Goal: Task Accomplishment & Management: Manage account settings

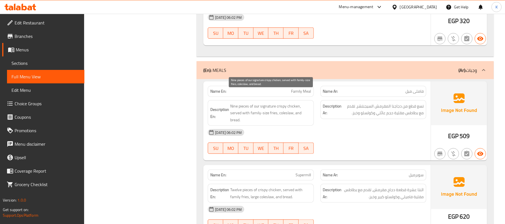
scroll to position [436, 0]
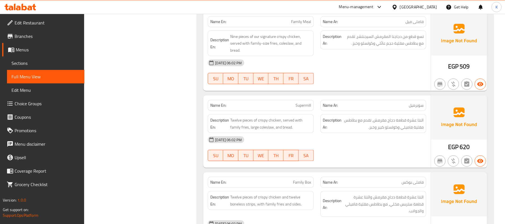
click at [312, 100] on div "Name En: Supermill" at bounding box center [261, 105] width 106 height 11
copy span "Supermill"
click at [249, 121] on div "Description En: Twelve pieces of crispy chicken, served with family fries, larg…" at bounding box center [261, 123] width 106 height 19
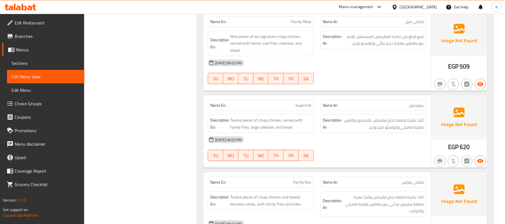
click at [278, 100] on div "Name En: Supermill" at bounding box center [261, 105] width 106 height 11
copy span "Supermill"
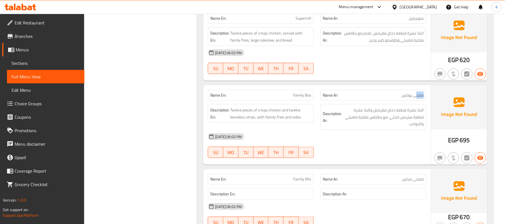
drag, startPoint x: 417, startPoint y: 84, endPoint x: 426, endPoint y: 83, distance: 9.9
click at [426, 90] on div "Name Ar: فاملى بوكس" at bounding box center [374, 95] width 106 height 11
copy span "فامل"
click at [307, 107] on span "Twelve pieces of crispy chicken and twelve boneless strips, with family fries a…" at bounding box center [270, 114] width 81 height 14
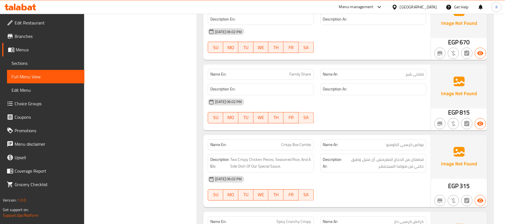
scroll to position [1632, 0]
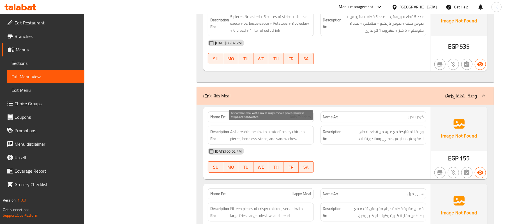
click at [296, 133] on span "A shareable meal with a mix of crispy chicken pieces, boneless strips, and sand…" at bounding box center [270, 135] width 81 height 14
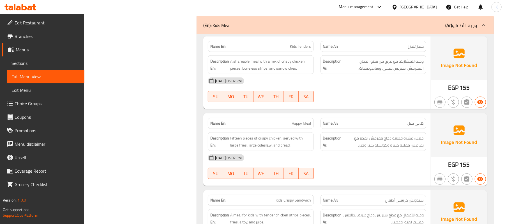
scroll to position [1719, 0]
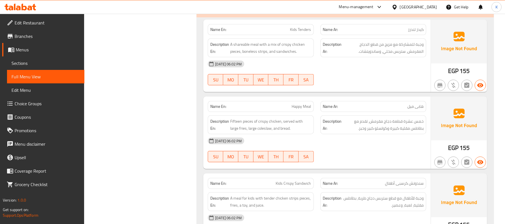
click at [321, 141] on div "[DATE] 06:02 PM" at bounding box center [316, 140] width 225 height 13
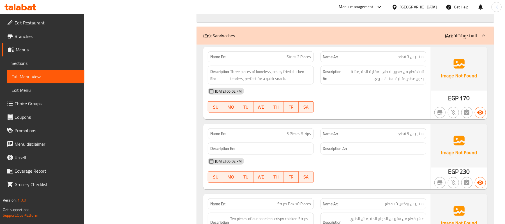
scroll to position [1980, 0]
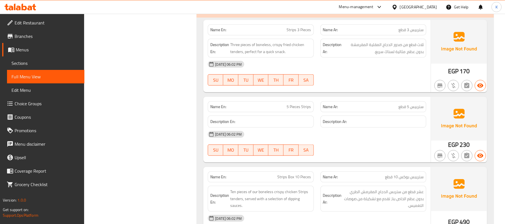
click at [367, 128] on div "[DATE] 06:02 PM" at bounding box center [316, 134] width 225 height 13
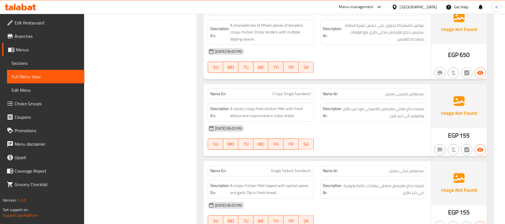
scroll to position [2242, 0]
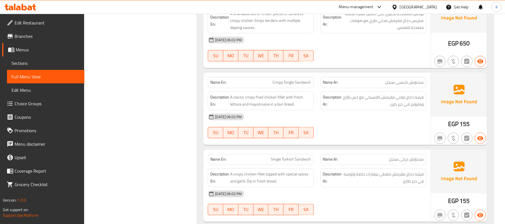
click at [287, 160] on span "Single Turkish Sandwich" at bounding box center [291, 160] width 40 height 6
copy span "Single Turkish Sandwich"
click at [295, 157] on span "Single Turkish Sandwich" at bounding box center [291, 160] width 40 height 6
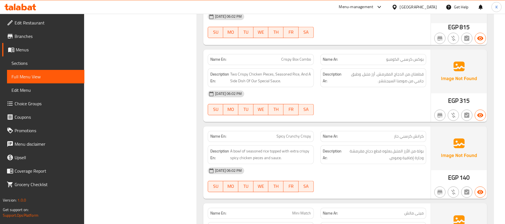
scroll to position [807, 0]
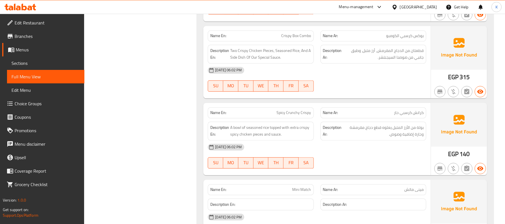
click at [392, 140] on div "[DATE] 06:02 PM" at bounding box center [316, 146] width 225 height 13
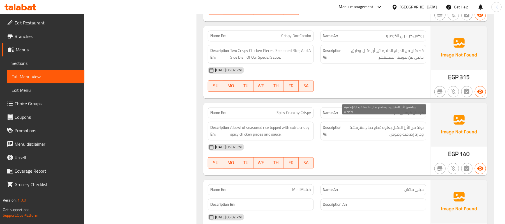
click at [359, 124] on span "بولة من الأرز المتبل يعلوه قطع دجاج مقرمشة وحارة إضافية وصوص." at bounding box center [383, 131] width 81 height 14
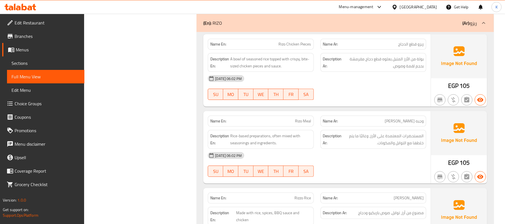
scroll to position [3179, 0]
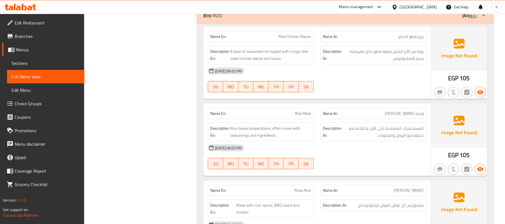
click at [410, 125] on span "المستحضرات المعتمدة على الأرز، وغالبًا ما يتم خلطها مع التوابل والمكونات." at bounding box center [383, 132] width 81 height 14
click at [420, 142] on div "[DATE] 06:02 PM" at bounding box center [316, 147] width 225 height 13
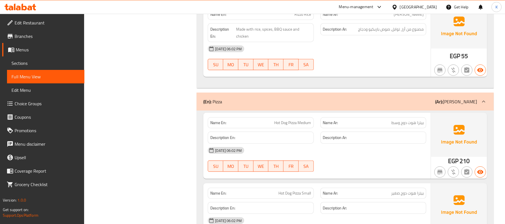
click at [397, 144] on div "[DATE] 06:02 PM" at bounding box center [316, 150] width 225 height 13
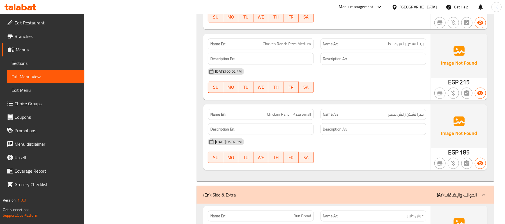
scroll to position [4925, 0]
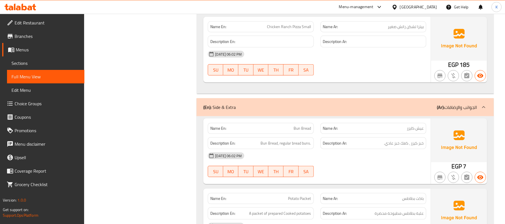
click at [307, 125] on span "Bun Bread" at bounding box center [302, 128] width 17 height 6
copy span "Bun Bread"
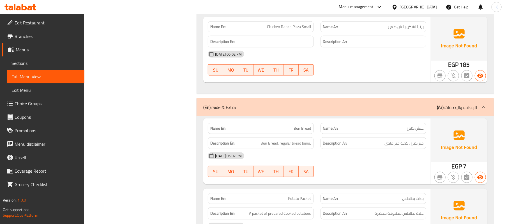
click at [323, 138] on div "Description Ar: خبز كيزر ، كعك خبز عادي." at bounding box center [374, 143] width 106 height 12
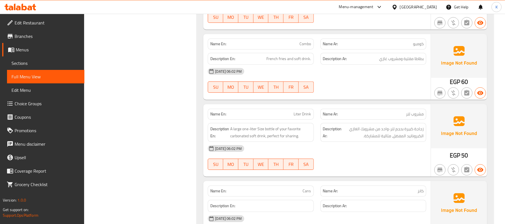
scroll to position [5772, 0]
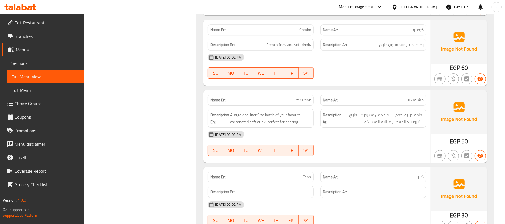
click at [304, 97] on span "Liter Drink" at bounding box center [302, 100] width 17 height 6
click at [305, 97] on span "Liter Drink" at bounding box center [302, 100] width 17 height 6
copy span "Liter Drink"
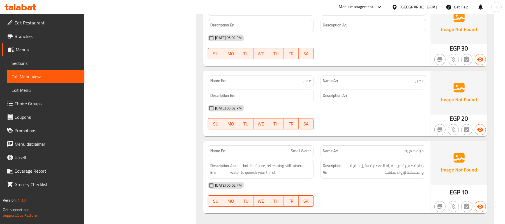
scroll to position [5947, 0]
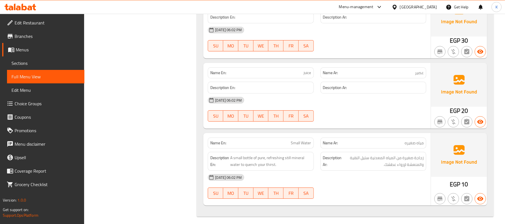
click at [301, 144] on div "Name En: Small Water" at bounding box center [261, 142] width 106 height 11
click at [296, 140] on span "Small Water" at bounding box center [301, 143] width 20 height 6
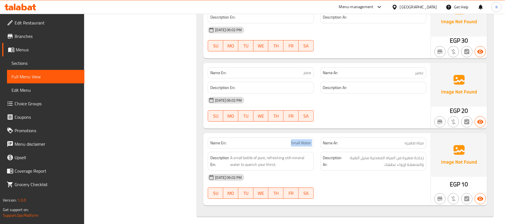
copy span "Small Water"
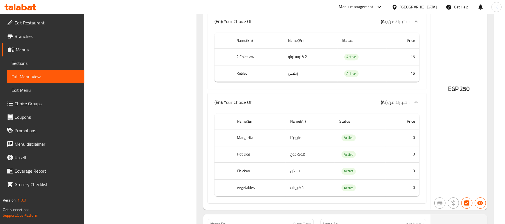
scroll to position [962, 0]
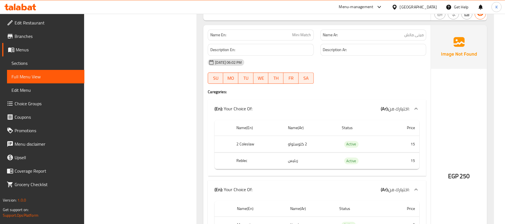
click at [315, 26] on div "Name En: Mini Match" at bounding box center [260, 35] width 112 height 18
click at [305, 32] on span "Mini Match" at bounding box center [302, 35] width 19 height 6
copy span "Mini Match"
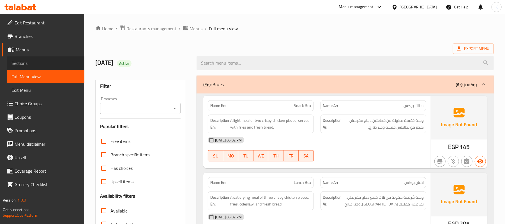
click at [55, 60] on span "Sections" at bounding box center [45, 63] width 68 height 7
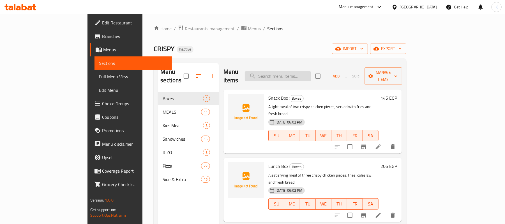
click at [311, 74] on input "search" at bounding box center [278, 76] width 66 height 10
paste input "Supermill"
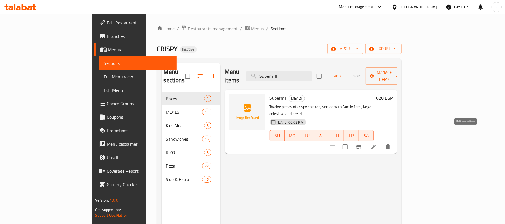
type input "Supermill"
click at [376, 144] on icon at bounding box center [373, 146] width 5 height 5
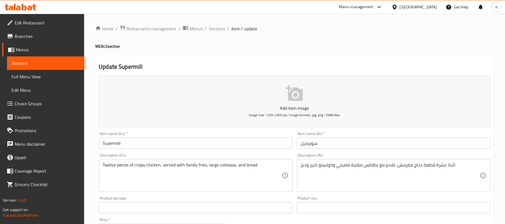
click at [218, 141] on input "Supermill" at bounding box center [196, 142] width 194 height 11
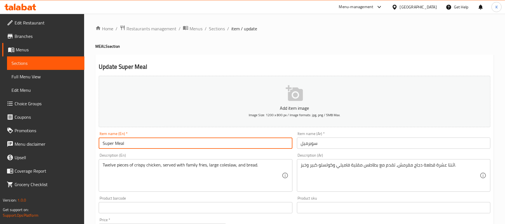
type input "Super Meal"
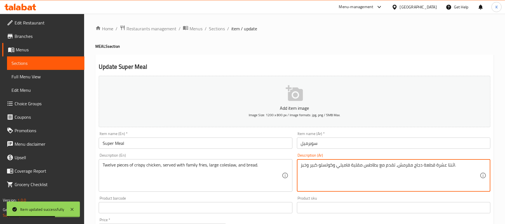
click at [345, 171] on textarea "اثنتا عشرة قطعة دجاج مقرمش، تقدم مع بطاطس مقلية فاميلي وكولسلو كبير وخبز." at bounding box center [390, 175] width 179 height 27
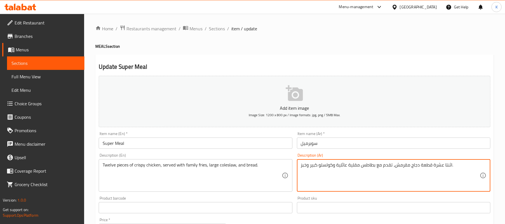
type textarea "اثنتا عشرة قطعة دجاج مقرمش، تقدم مع بطاطس مقلية عائلية وكولسلو كبير وخبز."
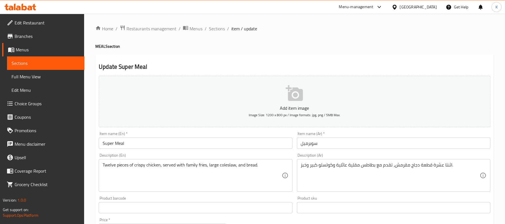
click at [246, 128] on div "Add item image Image Size: 1200 x 800 px / Image formats: jpg, png / 5MB Max." at bounding box center [294, 101] width 396 height 56
click at [247, 131] on div "Item name (En)   * Super Meal Item name (En) *" at bounding box center [195, 140] width 198 height 22
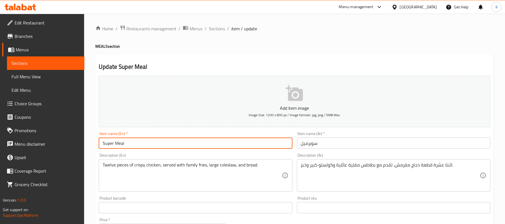
click at [247, 140] on input "Super Meal" at bounding box center [196, 142] width 194 height 11
click at [217, 32] on span "Sections" at bounding box center [217, 28] width 16 height 7
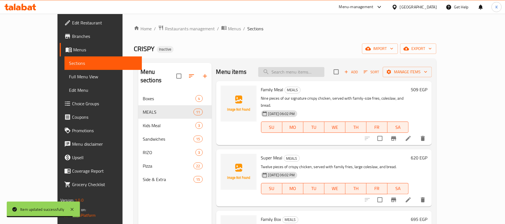
click at [321, 73] on input "search" at bounding box center [291, 72] width 66 height 10
paste input "Single Turkish Sandwich"
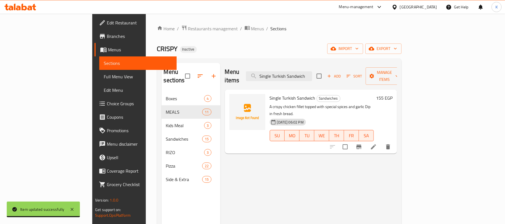
type input "Single Turkish Sandwich"
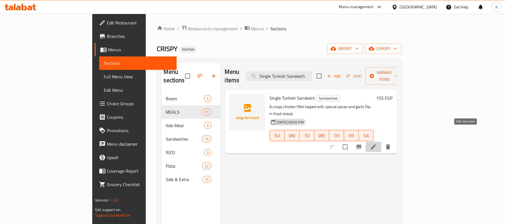
click at [376, 144] on icon at bounding box center [373, 146] width 5 height 5
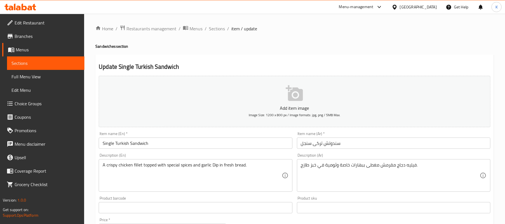
click at [120, 143] on input "Single Turkish Sandwich" at bounding box center [196, 142] width 194 height 11
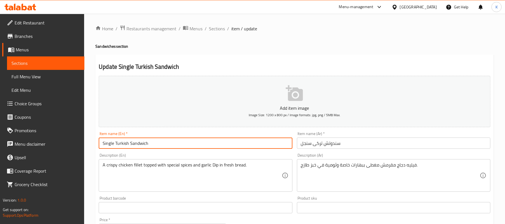
click at [120, 143] on input "Single Turkish Sandwich" at bounding box center [196, 142] width 194 height 11
type input "Single Turkey Sandwich"
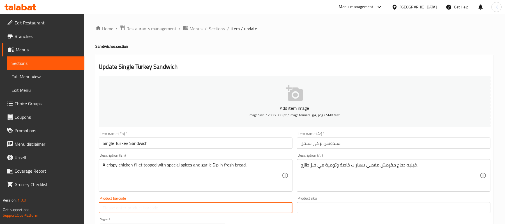
drag, startPoint x: 166, startPoint y: 210, endPoint x: 171, endPoint y: 204, distance: 7.4
click at [166, 210] on input "text" at bounding box center [196, 207] width 194 height 11
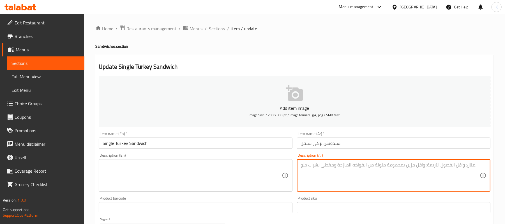
click at [214, 135] on div "Item name (En)   * Single Turkey Sandwich Item name (En) *" at bounding box center [196, 140] width 194 height 17
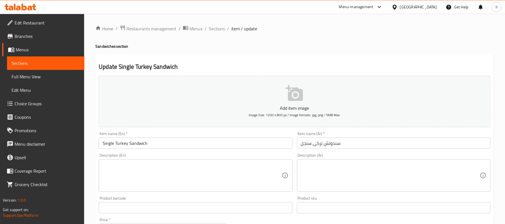
click at [208, 139] on input "Single Turkey Sandwich" at bounding box center [196, 142] width 194 height 11
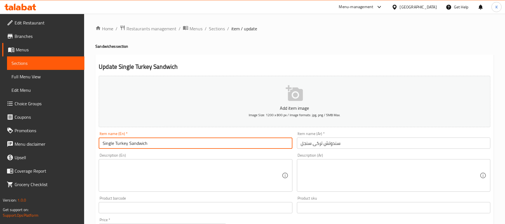
click at [220, 31] on span "Sections" at bounding box center [217, 28] width 16 height 7
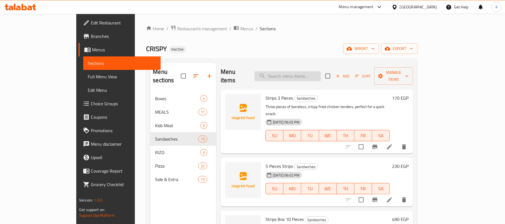
click at [321, 73] on input "search" at bounding box center [288, 76] width 66 height 10
paste input "Bun Bread"
type input "Bun Bread"
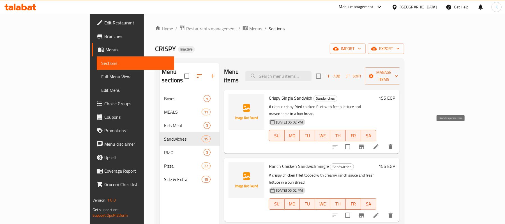
paste input "Bun Bread"
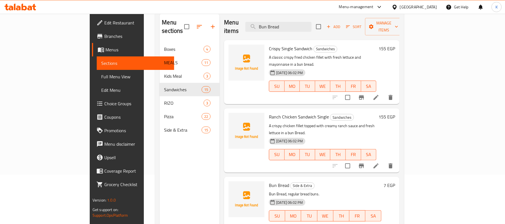
scroll to position [79, 0]
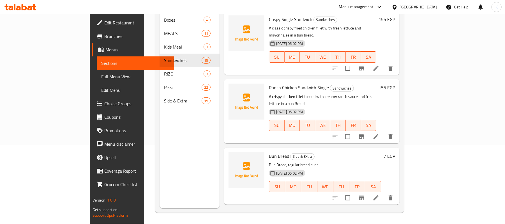
type input "Bun Bread"
click at [384, 193] on li at bounding box center [376, 198] width 16 height 10
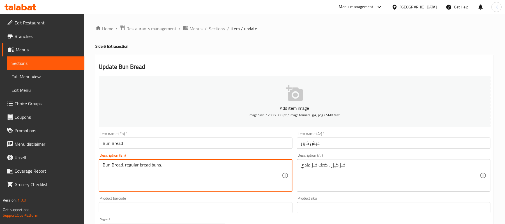
drag, startPoint x: 125, startPoint y: 166, endPoint x: 74, endPoint y: 166, distance: 50.5
type textarea "regular bread buns."
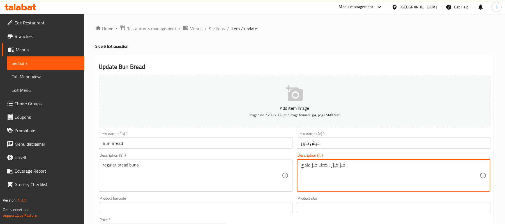
drag, startPoint x: 331, startPoint y: 167, endPoint x: 267, endPoint y: 167, distance: 63.7
type textarea "خبز كيزر سادة."
click at [263, 149] on input "Bun Bread" at bounding box center [196, 142] width 194 height 11
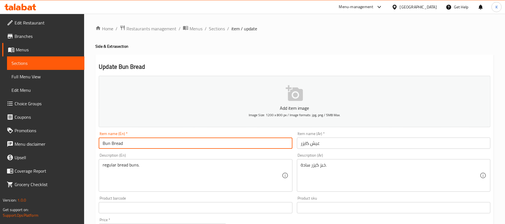
click at [218, 32] on span "Sections" at bounding box center [217, 28] width 16 height 7
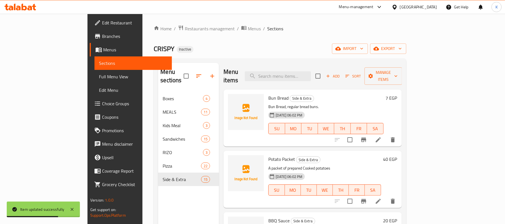
click at [267, 31] on span "Sections" at bounding box center [275, 28] width 16 height 7
click at [332, 89] on div "Bun Bread Side & Extra Bun Bread, regular bread buns. [DATE] 06:02 PM SU MO TU …" at bounding box center [313, 117] width 178 height 57
click at [311, 76] on input "search" at bounding box center [278, 76] width 66 height 10
paste input "Liter Drink"
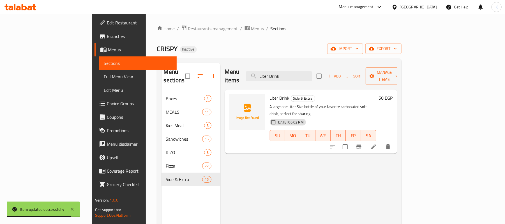
type input "Liter Drink"
click at [381, 142] on li at bounding box center [374, 147] width 16 height 10
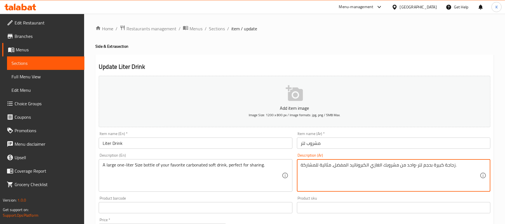
click at [358, 165] on textarea "زجاجة كبيرة بحجم لتر-واحد من مشروبك الغازي الكبروناتيد المفضل، مثالية للمشاركة." at bounding box center [390, 175] width 179 height 27
type textarea "زجاجة كبيرة بحجم لتر-واحد من مشروبك الغازي المكربن المفضل، مثالية للمشاركة."
click at [222, 155] on div "Description (En) A large one-liter Size bottle of your favorite carbonated soft…" at bounding box center [196, 172] width 194 height 38
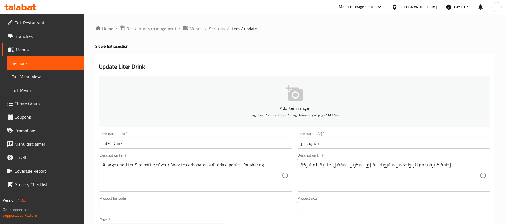
click at [227, 146] on input "Liter Drink" at bounding box center [196, 142] width 194 height 11
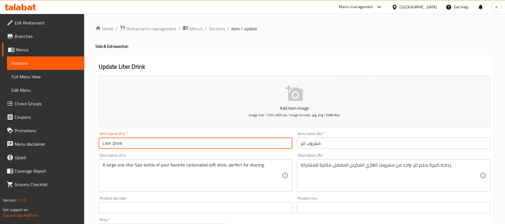
click at [215, 31] on span "Sections" at bounding box center [217, 28] width 16 height 7
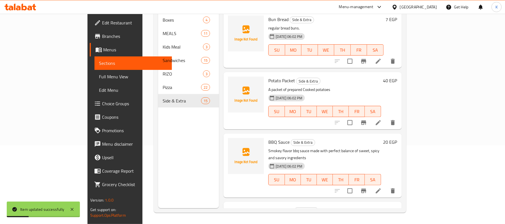
scroll to position [692, 0]
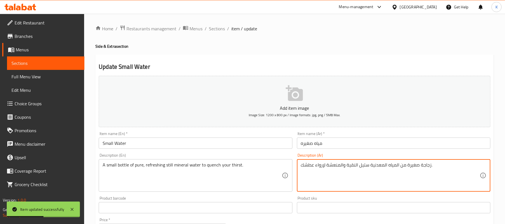
click at [365, 170] on textarea "زجاجة صغيرة من المياه المعدنية ستيل النقية والمنعشة لإرواء عطشك." at bounding box center [390, 175] width 179 height 27
type textarea "زجاجة صغيرة من المياه المعدنية النقية والمنعشة لإرواء عطشك."
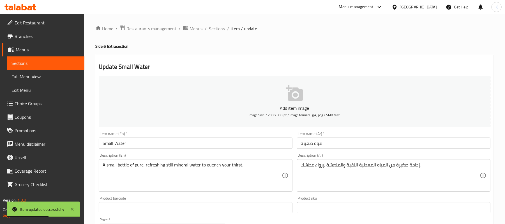
click at [224, 134] on div "Item name (En)   * Small Water Item name (En) *" at bounding box center [196, 140] width 194 height 17
click at [227, 139] on input "Small Water" at bounding box center [196, 142] width 194 height 11
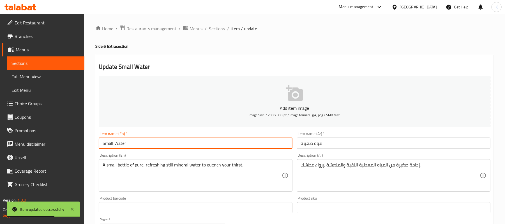
click at [206, 19] on div "Home / Restaurants management / Menus / Sections / item / update Side & Extra s…" at bounding box center [294, 205] width 421 height 383
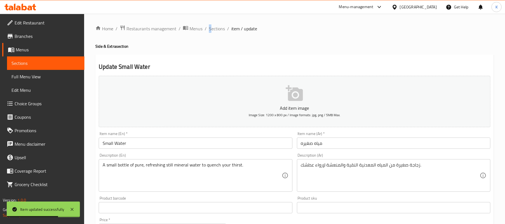
click at [210, 23] on div "Home / Restaurants management / Menus / Sections / item / update Side & Extra s…" at bounding box center [294, 205] width 421 height 383
drag, startPoint x: 215, startPoint y: 27, endPoint x: 231, endPoint y: 39, distance: 20.3
click at [215, 27] on span "Sections" at bounding box center [217, 28] width 16 height 7
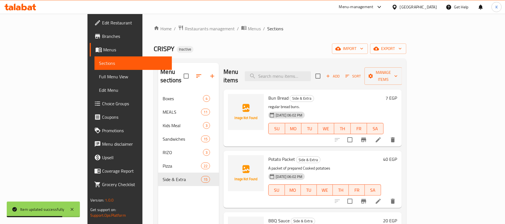
click at [298, 66] on div "Menu items Add Sort Manage items" at bounding box center [313, 76] width 178 height 27
click at [311, 76] on input "search" at bounding box center [278, 76] width 66 height 10
paste input "Mini Match"
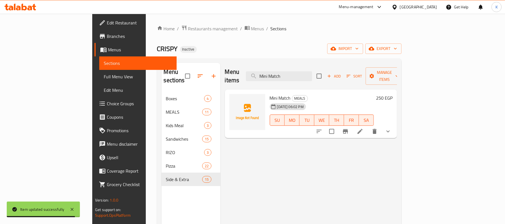
type input "Mini Match"
click at [363, 128] on icon at bounding box center [360, 131] width 7 height 7
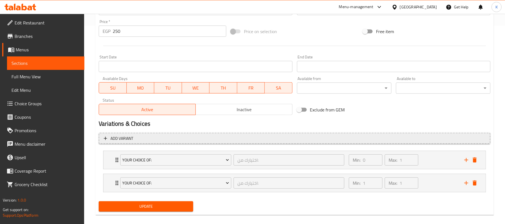
scroll to position [205, 0]
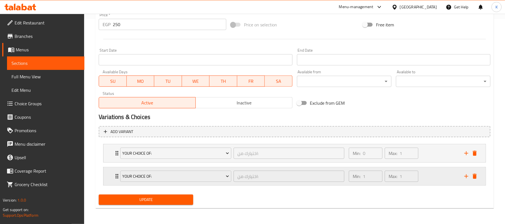
click at [116, 181] on div "Your Choice Of: اختيارك من: ​ Min: 1 ​ Max: 1 ​" at bounding box center [296, 176] width 365 height 18
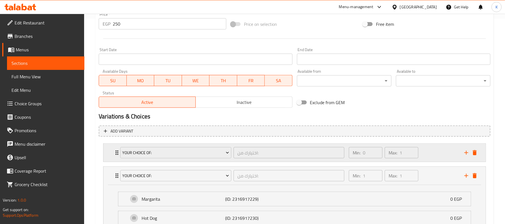
click at [116, 160] on div "Your Choice Of: اختيارك من: ​ Min: 0 ​ Max: 1 ​" at bounding box center [296, 153] width 365 height 18
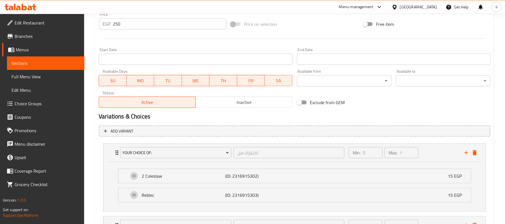
click at [44, 100] on span "Choice Groups" at bounding box center [47, 103] width 65 height 7
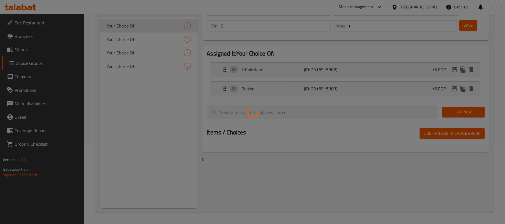
scroll to position [80, 0]
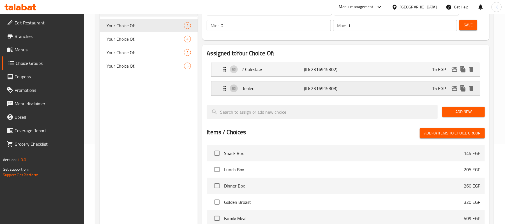
click at [257, 94] on div "Reblec (ID: 2316915303) 15 EGP" at bounding box center [348, 88] width 252 height 14
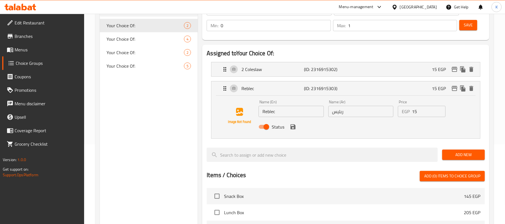
drag, startPoint x: 244, startPoint y: 116, endPoint x: 203, endPoint y: 116, distance: 41.2
click at [213, 116] on div "Name (En) Reblec Name (En) Name (Ar) ربليس Name (Ar) Price EGP 15 Price Status" at bounding box center [345, 117] width 269 height 43
type input "Potatoes"
click at [293, 126] on icon "save" at bounding box center [293, 126] width 5 height 5
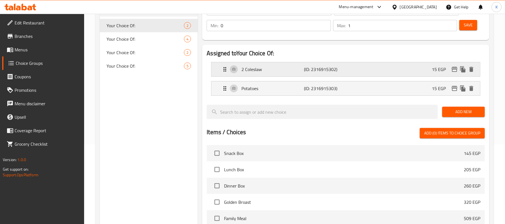
type input "بطاطس"
click at [419, 68] on div "2 Coleslaw (ID: 2316915302) 15 EGP" at bounding box center [348, 69] width 252 height 14
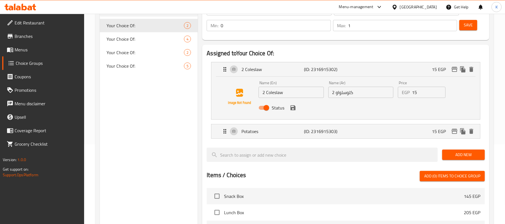
click at [431, 100] on div "Status" at bounding box center [360, 107] width 209 height 15
click at [428, 95] on input "15" at bounding box center [429, 92] width 34 height 11
type input "0"
drag, startPoint x: 339, startPoint y: 93, endPoint x: 335, endPoint y: 94, distance: 3.5
click at [335, 94] on input "2 كلوسلو" at bounding box center [360, 92] width 65 height 11
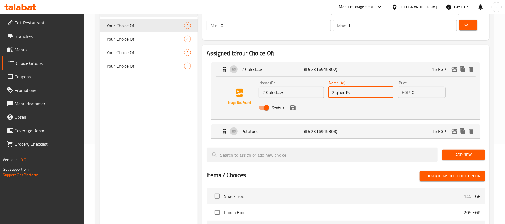
click at [357, 95] on input "2 كلوسلو" at bounding box center [360, 92] width 65 height 11
click at [291, 108] on icon "save" at bounding box center [293, 107] width 5 height 5
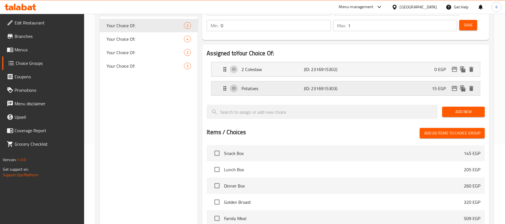
type input "2 كلوسلو"
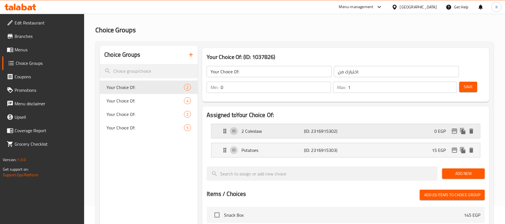
scroll to position [0, 0]
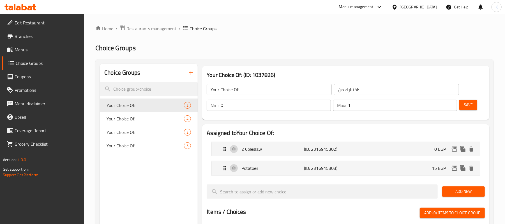
click at [480, 104] on div "Save" at bounding box center [469, 104] width 23 height 13
click at [479, 103] on div "Save" at bounding box center [469, 104] width 23 height 13
click at [473, 102] on button "Save" at bounding box center [468, 105] width 18 height 10
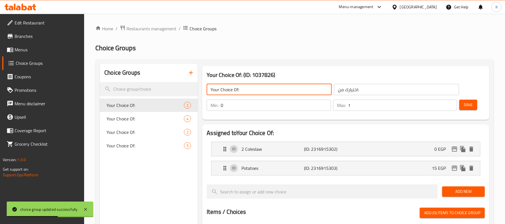
click at [256, 92] on input "Your Choice Of:" at bounding box center [269, 89] width 125 height 11
click at [32, 49] on span "Menus" at bounding box center [47, 49] width 65 height 7
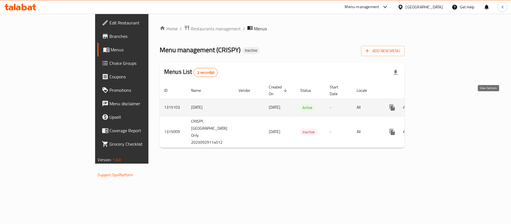
click at [439, 101] on link "enhanced table" at bounding box center [432, 107] width 13 height 13
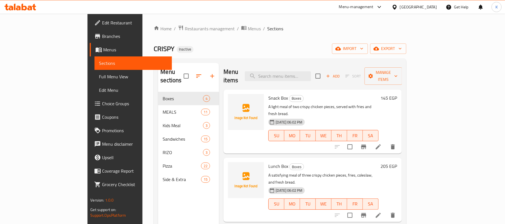
click at [312, 78] on div "Menu items Add Sort Manage items" at bounding box center [313, 76] width 178 height 27
click at [311, 72] on input "search" at bounding box center [278, 76] width 66 height 10
paste input "Mini Match"
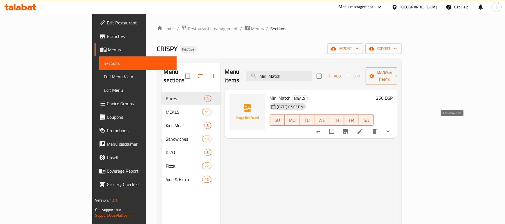
type input "Mini Match"
click at [363, 129] on icon at bounding box center [360, 131] width 5 height 5
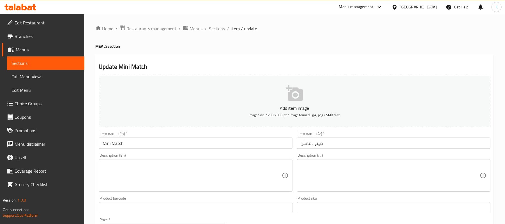
click at [411, 166] on textarea at bounding box center [390, 175] width 179 height 27
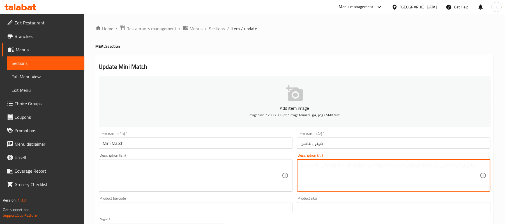
paste textarea "بتزا الحجم الكبير+ 2كلوسلواو ربليس 15ج 2بطاطس+2مشروب غازى"
type textarea "بتزا الحجم الكبير+ 2كلوسلواو ربليس 15ج 2بطاطس+2مشروب غازى"
click at [175, 174] on textarea at bounding box center [192, 175] width 179 height 27
paste textarea "Large pizza + 2 coleslaw rolls 15g + 2 fries + 2 soft drinks"
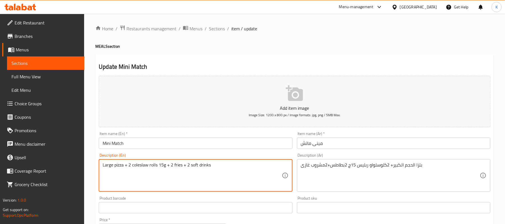
click at [151, 167] on textarea "Large pizza + 2 coleslaw rolls 15g + 2 fries + 2 soft drinks" at bounding box center [192, 175] width 179 height 27
drag, startPoint x: 195, startPoint y: 167, endPoint x: 183, endPoint y: 165, distance: 11.9
click at [183, 165] on textarea "Large pizza + 2 coleslaw or substitute with 15g + 2 fries + 2 soft drinks" at bounding box center [192, 175] width 179 height 27
click at [189, 176] on textarea "Large pizza + 2 coleslaw or substitute with 2 fries + 2 soft drinks" at bounding box center [192, 175] width 179 height 27
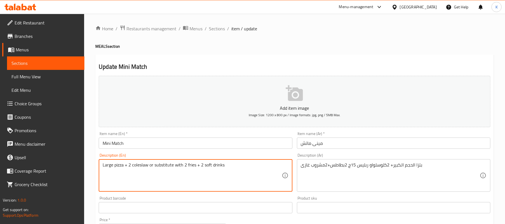
click at [190, 178] on textarea "Large pizza + 2 coleslaw or substitute with 2 fries + 2 soft drinks" at bounding box center [192, 175] width 179 height 27
click at [193, 166] on textarea "Large pizza + 2 coleslaw or substitute with 2 fries + 2 soft drinks" at bounding box center [192, 175] width 179 height 27
type textarea "Large pizza + 2 coleslaw or substitute with 2 potatoes for 15 EGP + 2 soft drin…"
click at [245, 144] on input "Mini Match" at bounding box center [196, 142] width 194 height 11
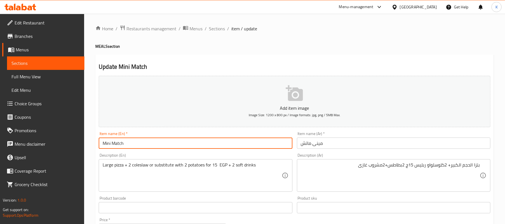
drag, startPoint x: 38, startPoint y: 102, endPoint x: 91, endPoint y: 114, distance: 54.6
click at [38, 102] on span "Choice Groups" at bounding box center [47, 103] width 65 height 7
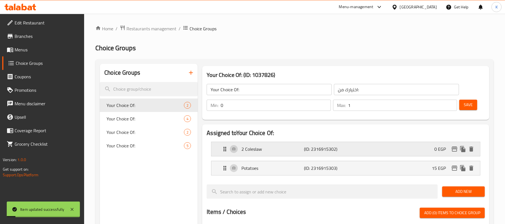
scroll to position [87, 0]
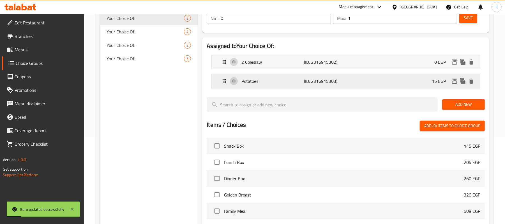
click at [252, 84] on p "Potatoes" at bounding box center [272, 81] width 63 height 7
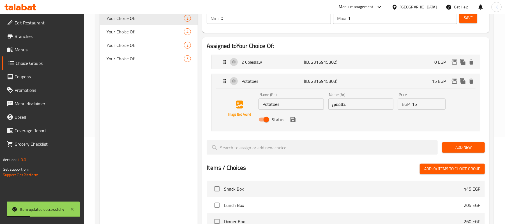
click at [262, 106] on input "Potatoes" at bounding box center [291, 103] width 65 height 11
type input "2 Potatoes"
click at [375, 107] on input "بطاطس" at bounding box center [360, 103] width 65 height 11
click at [293, 119] on icon "save" at bounding box center [293, 119] width 5 height 5
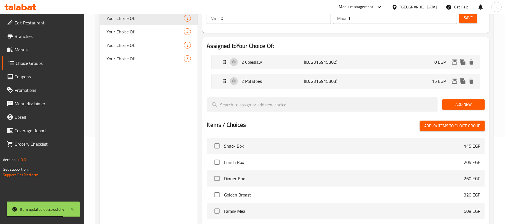
type input "2 بطاطس"
click at [471, 23] on button "Save" at bounding box center [468, 18] width 18 height 10
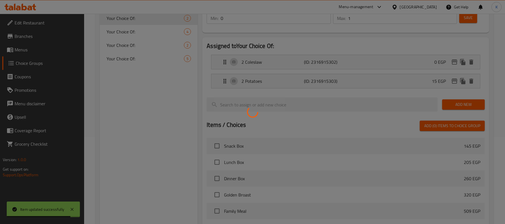
click at [472, 21] on div at bounding box center [252, 112] width 505 height 224
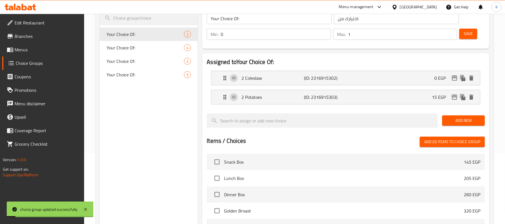
scroll to position [0, 0]
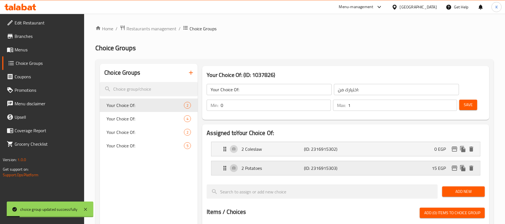
click at [312, 166] on p "(ID: 2316915303)" at bounding box center [325, 168] width 42 height 7
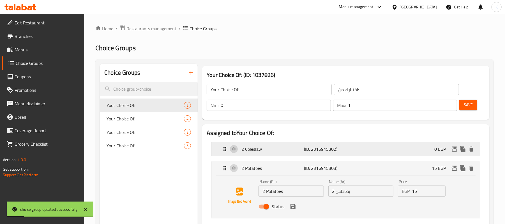
click at [328, 154] on div "2 Coleslaw (ID: 2316915302) 0 EGP" at bounding box center [348, 149] width 252 height 14
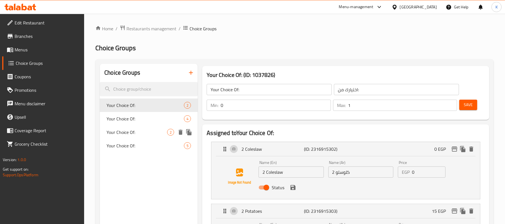
click at [115, 130] on span "Your Choice Of:" at bounding box center [137, 132] width 61 height 7
type input "Your Choice Of:"
type input "اختيارك من:"
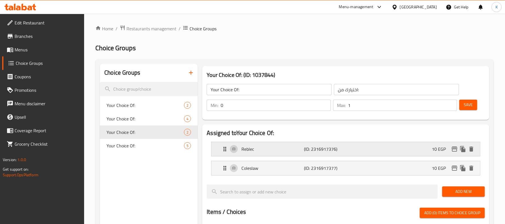
click at [331, 150] on p "(ID: 2316917376)" at bounding box center [325, 149] width 42 height 7
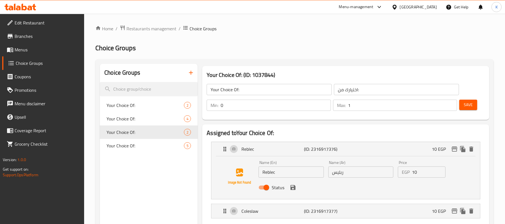
drag, startPoint x: 278, startPoint y: 177, endPoint x: 216, endPoint y: 177, distance: 62.3
click at [244, 177] on div "Name (En) Reblec Name (En) Name (Ar) ربليس Name (Ar) Price EGP 10 Price Status" at bounding box center [345, 176] width 251 height 38
type input "1 Potatoes"
click at [296, 185] on button "save" at bounding box center [293, 187] width 8 height 8
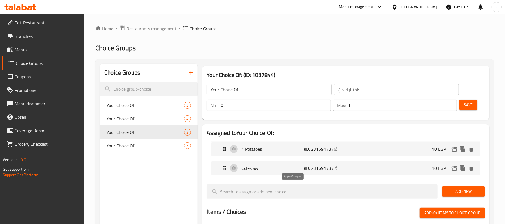
type input "1 بطاطس"
click at [251, 165] on p "Coleslaw" at bounding box center [272, 168] width 63 height 7
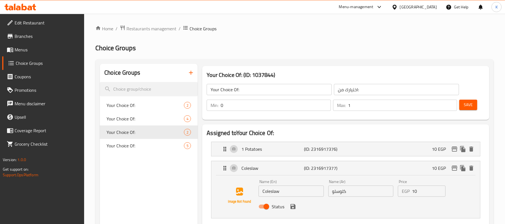
click at [264, 194] on input "Coleslaw" at bounding box center [291, 190] width 65 height 11
type input "1 Coleslaw"
click at [344, 193] on input "كلوسلو" at bounding box center [360, 190] width 65 height 11
paste input "كلوسلو"
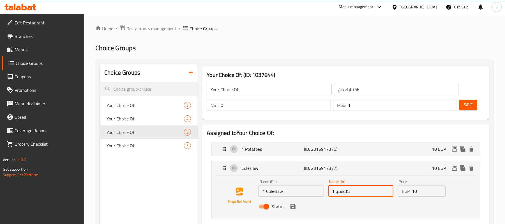
type input "1 كلوسلو"
drag, startPoint x: 427, startPoint y: 190, endPoint x: 408, endPoint y: 198, distance: 20.7
click at [427, 191] on input "10" at bounding box center [429, 190] width 34 height 11
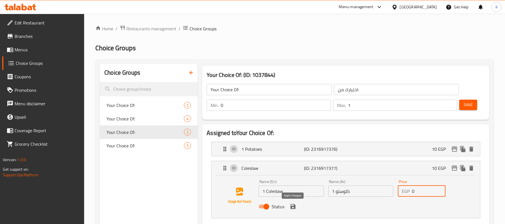
click at [293, 208] on icon "save" at bounding box center [293, 206] width 7 height 7
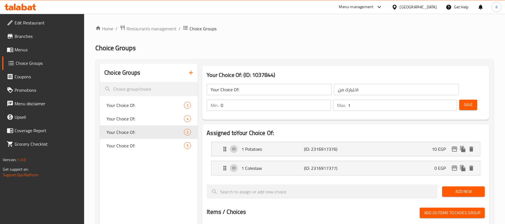
type input "0"
click at [473, 102] on span "Save" at bounding box center [468, 104] width 9 height 7
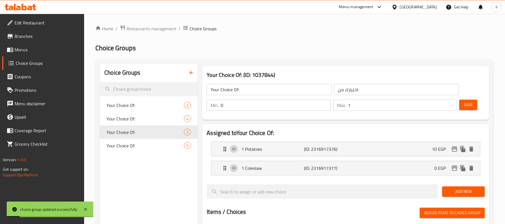
click at [52, 49] on span "Menus" at bounding box center [47, 49] width 65 height 7
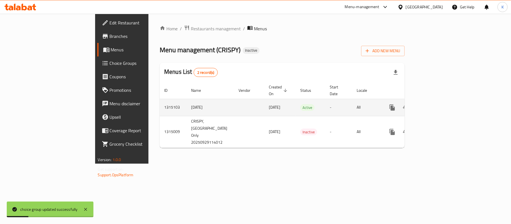
click at [436, 104] on icon "enhanced table" at bounding box center [432, 107] width 7 height 7
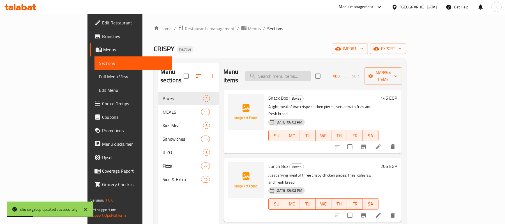
click at [311, 77] on input "search" at bounding box center [278, 76] width 66 height 10
paste input "Pizza + 1 coleslaw or reblis 10 EGP, 1 fries + 1 soft drink"
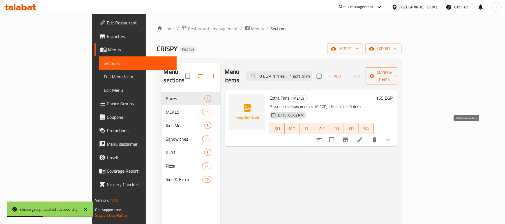
type input "Pizza + 1 coleslaw or reblis 10 EGP, 1 fries + 1 soft drink"
click at [368, 135] on li at bounding box center [360, 140] width 16 height 10
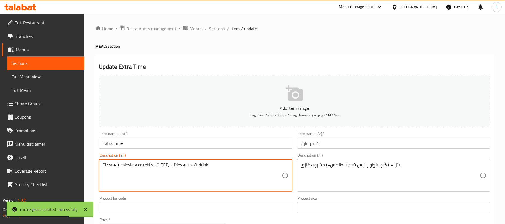
click at [144, 166] on textarea "Pizza + 1 coleslaw or reblis 10 EGP, 1 fries + 1 soft drink" at bounding box center [192, 175] width 179 height 27
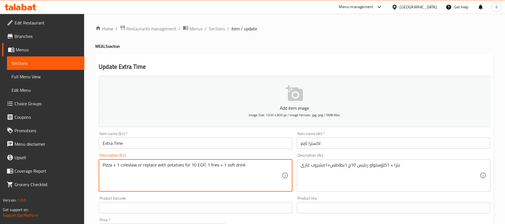
drag, startPoint x: 206, startPoint y: 166, endPoint x: 218, endPoint y: 167, distance: 12.4
click at [218, 167] on textarea "Pizza + 1 coleslaw or replace with potatoes for 10 EGP, 1 fries + 1 soft drink" at bounding box center [192, 175] width 179 height 27
drag, startPoint x: 208, startPoint y: 167, endPoint x: 204, endPoint y: 167, distance: 3.1
click at [204, 167] on textarea "Pizza + 1 coleslaw or replace with potatoes for 10 EGP, + 1 soft drink" at bounding box center [192, 175] width 179 height 27
click at [167, 166] on textarea "Pizza + 1 coleslaw or replace with potatoes for 10 EGP + 1 soft drink" at bounding box center [192, 175] width 179 height 27
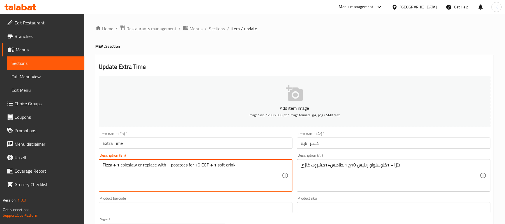
type textarea "Pizza + 1 coleslaw or replace with 1 potatoes for 10 EGP + 1 soft drink"
click at [222, 151] on div "Description (En) Pizza + 1 coleslaw or replace with 1 potatoes for 10 EGP + 1 s…" at bounding box center [195, 172] width 198 height 43
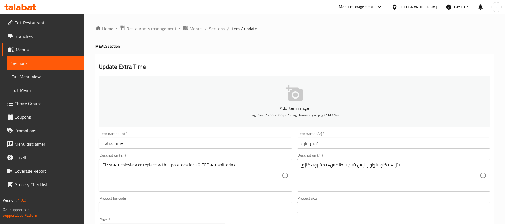
click at [225, 149] on input "Extra Time" at bounding box center [196, 142] width 194 height 11
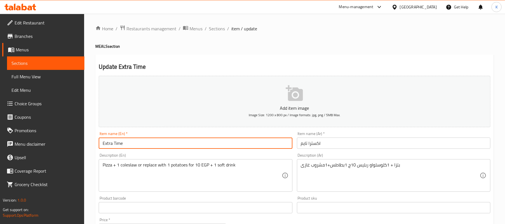
click at [221, 31] on span "Sections" at bounding box center [217, 28] width 16 height 7
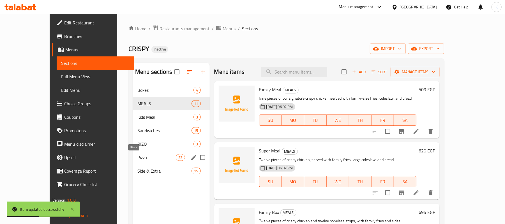
click at [139, 158] on span "Pizza" at bounding box center [156, 157] width 38 height 7
click at [137, 173] on span "Side & Extra" at bounding box center [164, 170] width 54 height 7
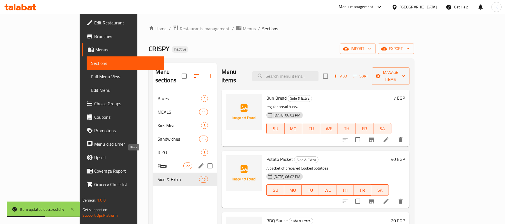
click at [158, 162] on span "Pizza" at bounding box center [171, 165] width 26 height 7
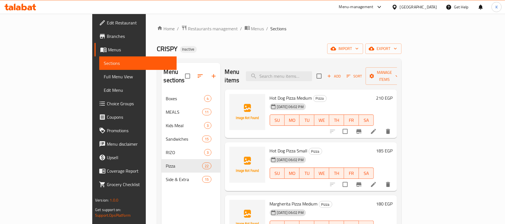
click at [312, 89] on div "Hot Dog Pizza Medium Pizza [DATE] 06:02 PM SU MO TU WE TH FR SA 210 EGP" at bounding box center [311, 113] width 172 height 49
click at [312, 75] on input "search" at bounding box center [279, 76] width 66 height 10
paste input "Extra Time"
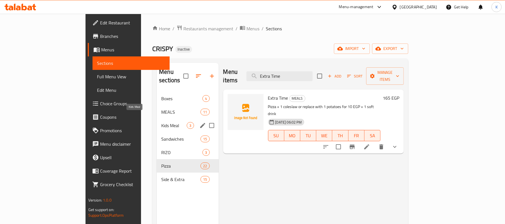
type input "Extra Time"
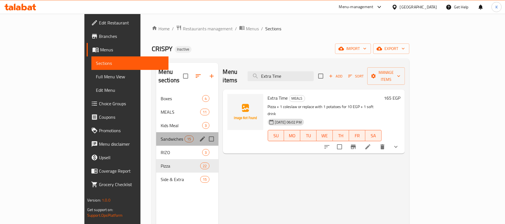
drag, startPoint x: 145, startPoint y: 136, endPoint x: 144, endPoint y: 142, distance: 6.5
click at [156, 137] on div "Sandwiches 15" at bounding box center [187, 138] width 62 height 13
click at [161, 149] on span "RIZO" at bounding box center [182, 152] width 42 height 7
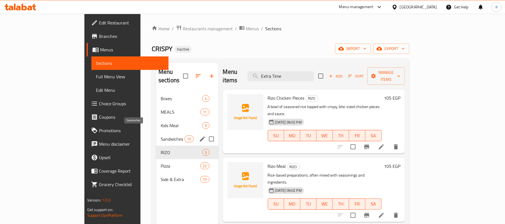
click at [161, 109] on span "MEALS" at bounding box center [181, 112] width 40 height 7
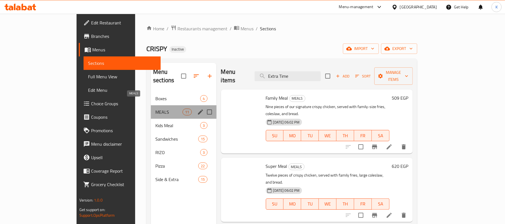
click at [155, 109] on span "MEALS" at bounding box center [168, 112] width 27 height 7
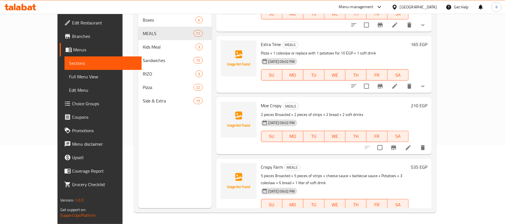
scroll to position [360, 0]
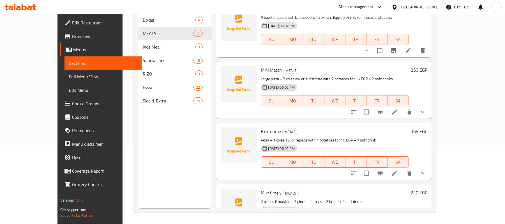
click at [398, 109] on icon at bounding box center [395, 112] width 7 height 7
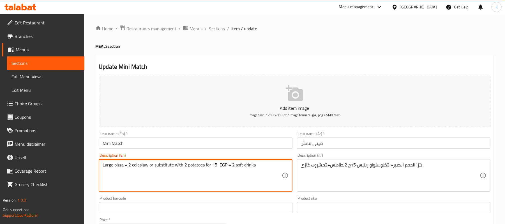
click at [162, 167] on textarea "Large pizza + 2 coleslaw or substitute with 2 potatoes for 15 EGP + 2 soft drin…" at bounding box center [192, 175] width 179 height 27
type textarea "Large pizza + 2 coleslaw or replace with 2 potatoes for 15 EGP + 2 soft drinks"
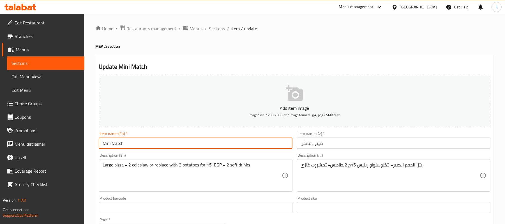
click at [187, 148] on input "Mini Match" at bounding box center [196, 142] width 194 height 11
drag, startPoint x: 219, startPoint y: 31, endPoint x: 232, endPoint y: 33, distance: 13.0
click at [220, 31] on span "Sections" at bounding box center [217, 28] width 16 height 7
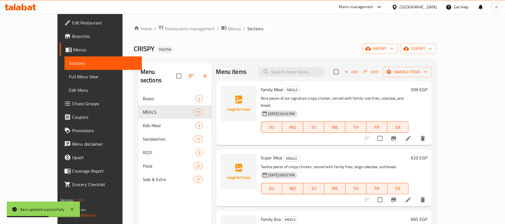
drag, startPoint x: 314, startPoint y: 82, endPoint x: 316, endPoint y: 78, distance: 5.3
click at [314, 82] on div "Family Meal MEALS Nine pieces of our signature crispy chicken, served with fami…" at bounding box center [324, 113] width 216 height 64
click at [316, 78] on div "Menu items Add Sort Manage items" at bounding box center [324, 72] width 216 height 18
click at [319, 74] on input "search" at bounding box center [291, 72] width 66 height 10
paste input "Moe Crispy"
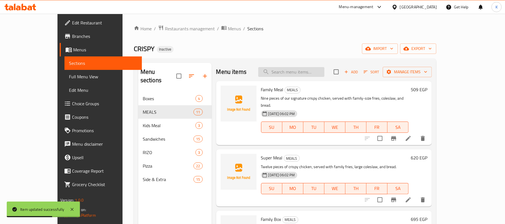
type input "Moe Crispy"
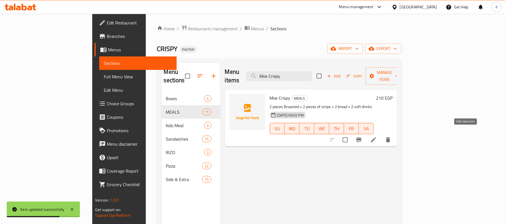
click at [377, 136] on icon at bounding box center [373, 139] width 7 height 7
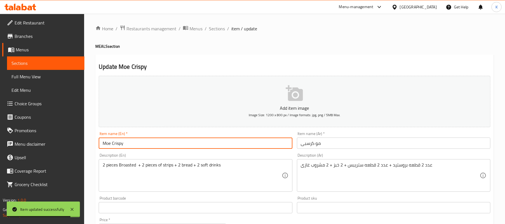
click at [111, 144] on input "Moe Crispy" at bounding box center [196, 142] width 194 height 11
type input "Mo Crispy"
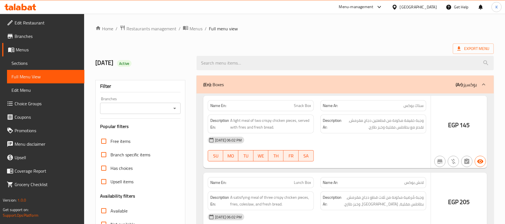
scroll to position [75, 0]
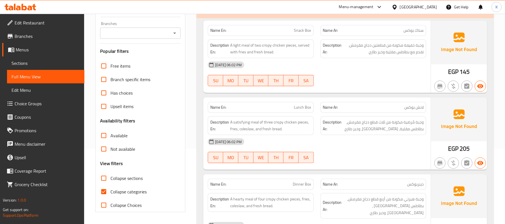
click at [127, 192] on span "Collapse categories" at bounding box center [129, 191] width 36 height 7
click at [111, 192] on input "Collapse categories" at bounding box center [103, 191] width 13 height 13
checkbox input "false"
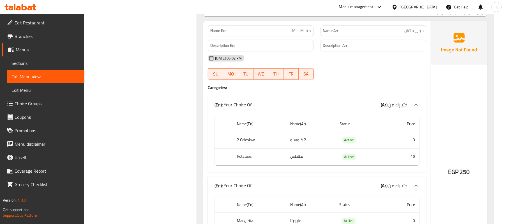
scroll to position [949, 0]
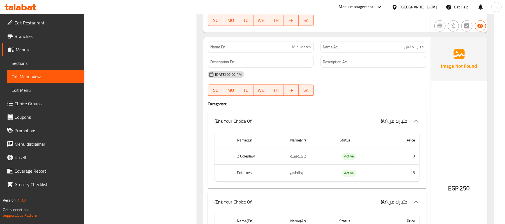
click at [303, 44] on span "Mini Match" at bounding box center [302, 47] width 19 height 6
copy span "Mini Match"
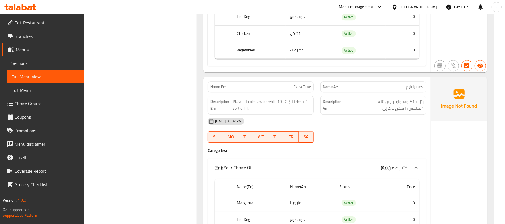
scroll to position [1211, 0]
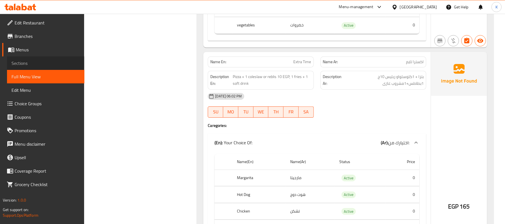
click at [46, 62] on span "Sections" at bounding box center [45, 63] width 68 height 7
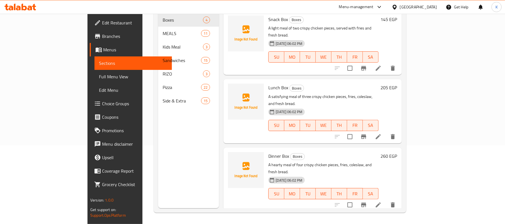
click at [99, 73] on span "Full Menu View" at bounding box center [133, 76] width 68 height 7
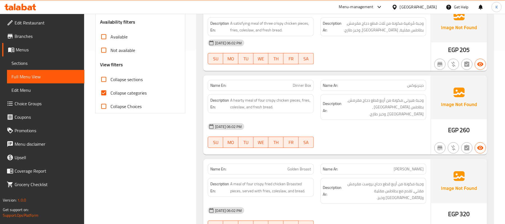
scroll to position [174, 0]
click at [123, 94] on span "Collapse categories" at bounding box center [129, 92] width 36 height 7
click at [111, 94] on input "Collapse categories" at bounding box center [103, 92] width 13 height 13
checkbox input "false"
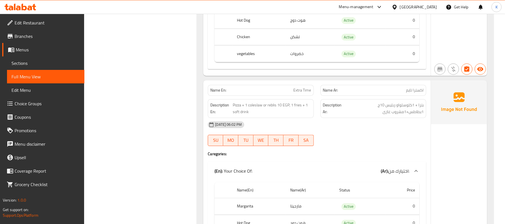
scroll to position [1174, 0]
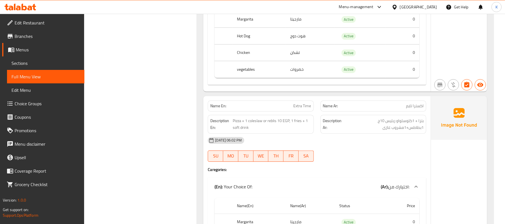
click at [274, 117] on span "Pizza + 1 coleslaw or reblis 10 EGP, 1 fries + 1 soft drink" at bounding box center [272, 124] width 78 height 14
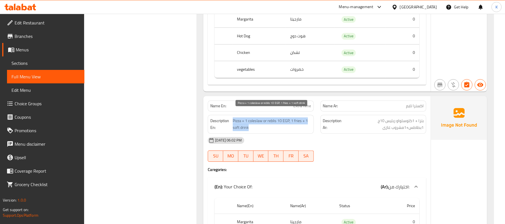
click at [274, 117] on span "Pizza + 1 coleslaw or reblis 10 EGP, 1 fries + 1 soft drink" at bounding box center [272, 124] width 78 height 14
copy span "Pizza + 1 coleslaw or reblis 10 EGP, 1 fries + 1 soft drink"
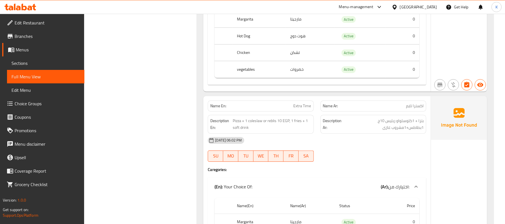
click at [302, 103] on span "Extra Time" at bounding box center [303, 106] width 18 height 6
copy span "Extra Time"
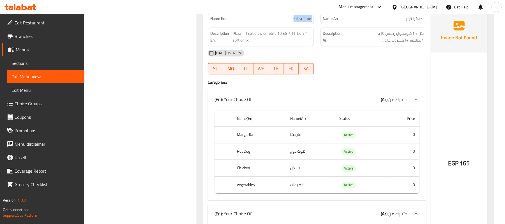
click at [38, 62] on span "Sections" at bounding box center [45, 63] width 68 height 7
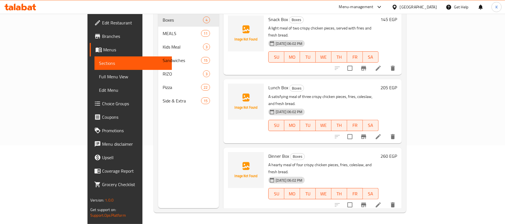
scroll to position [79, 0]
click at [99, 74] on span "Full Menu View" at bounding box center [133, 76] width 68 height 7
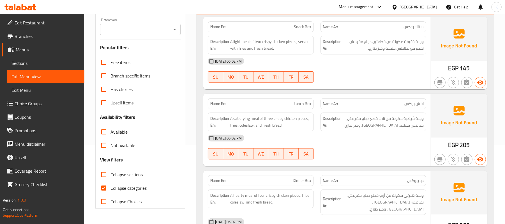
click at [123, 186] on span "Collapse categories" at bounding box center [129, 188] width 36 height 7
click at [111, 186] on input "Collapse categories" at bounding box center [103, 187] width 13 height 13
checkbox input "false"
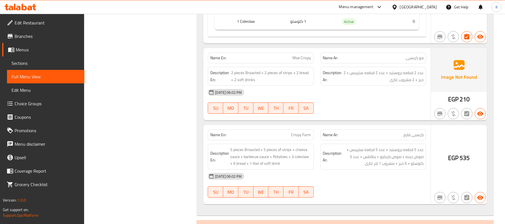
scroll to position [1509, 0]
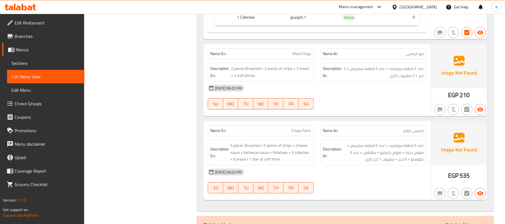
click at [299, 51] on span "Moe Crispy" at bounding box center [302, 54] width 19 height 6
copy span "Moe Crispy"
drag, startPoint x: 218, startPoint y: 150, endPoint x: 208, endPoint y: 145, distance: 11.1
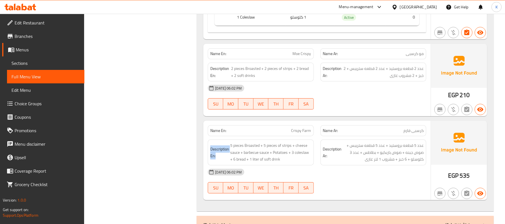
click at [206, 144] on div "Description En: 5 pieces Broasted + 5 pieces of strips + cheese sauce + barbecu…" at bounding box center [260, 152] width 112 height 33
copy strong "Description En:"
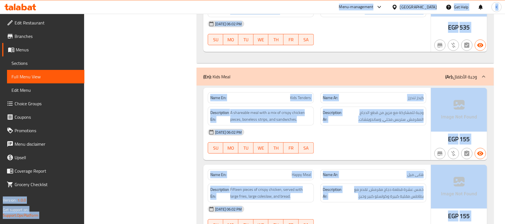
click at [293, 172] on span "Happy Meal" at bounding box center [301, 175] width 19 height 6
